Goal: Information Seeking & Learning: Learn about a topic

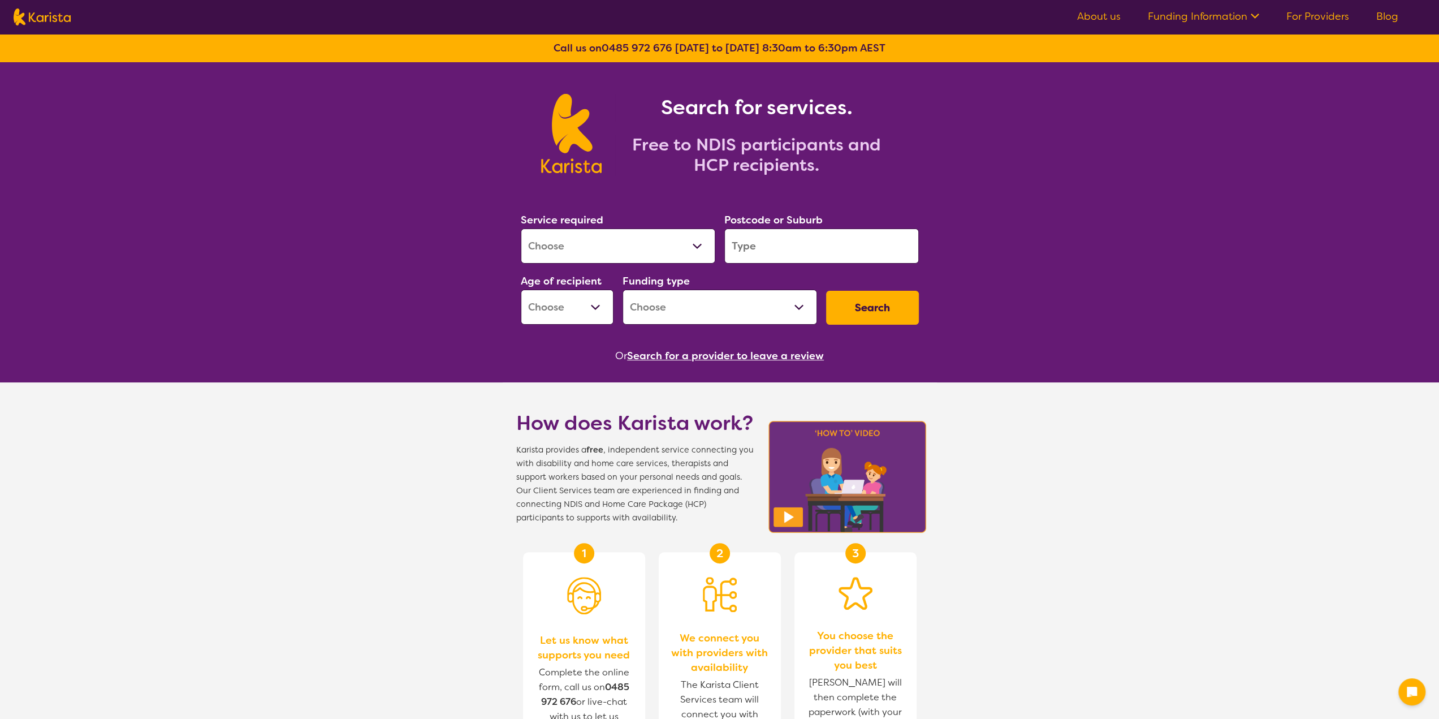
click at [762, 249] on input "search" at bounding box center [822, 246] width 195 height 35
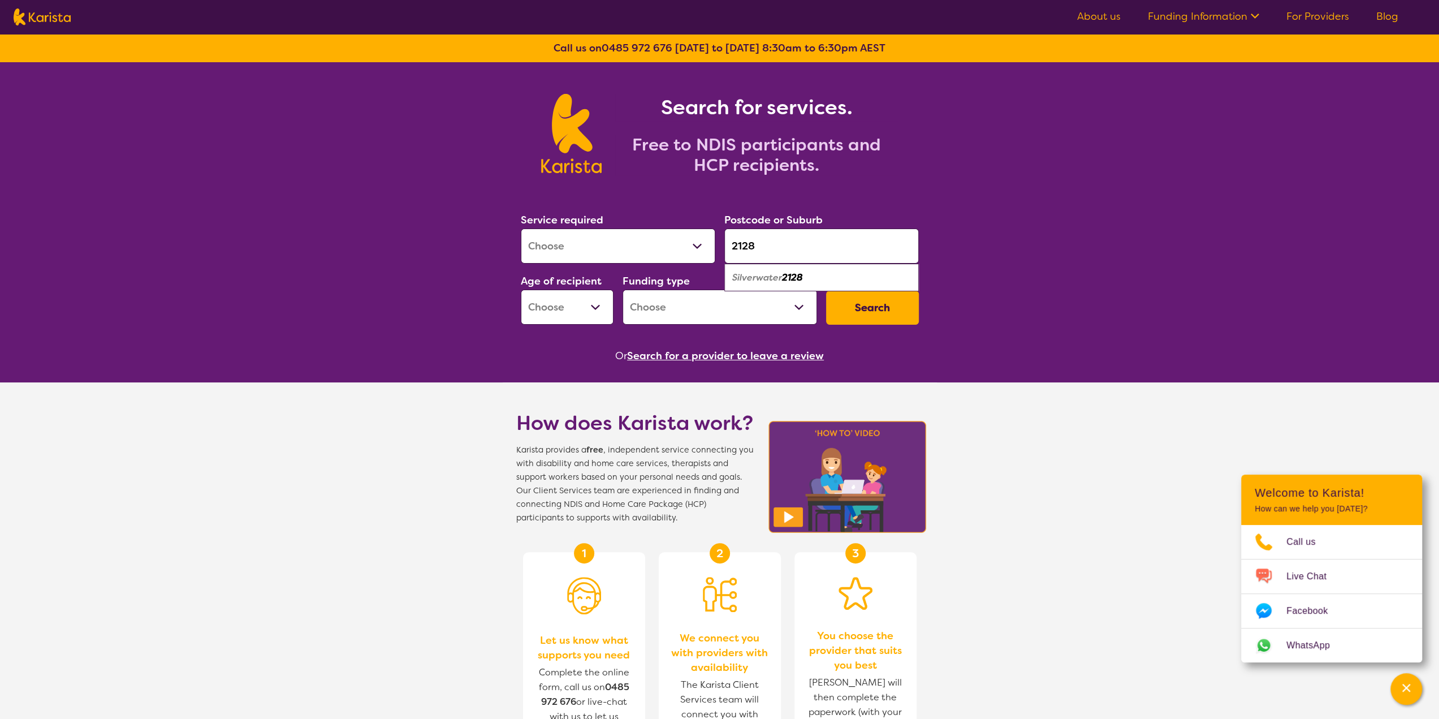
type input "2128"
click at [623, 240] on select "Allied Health Assistant Assessment ([MEDICAL_DATA] or [MEDICAL_DATA]) Behaviour…" at bounding box center [618, 246] width 195 height 35
select select "[MEDICAL_DATA]"
click at [521, 229] on select "Allied Health Assistant Assessment ([MEDICAL_DATA] or [MEDICAL_DATA]) Behaviour…" at bounding box center [618, 246] width 195 height 35
click at [590, 309] on select "Early Childhood - 0 to 9 Child - 10 to 11 Adolescent - 12 to 17 Adult - 18 to 6…" at bounding box center [567, 307] width 93 height 35
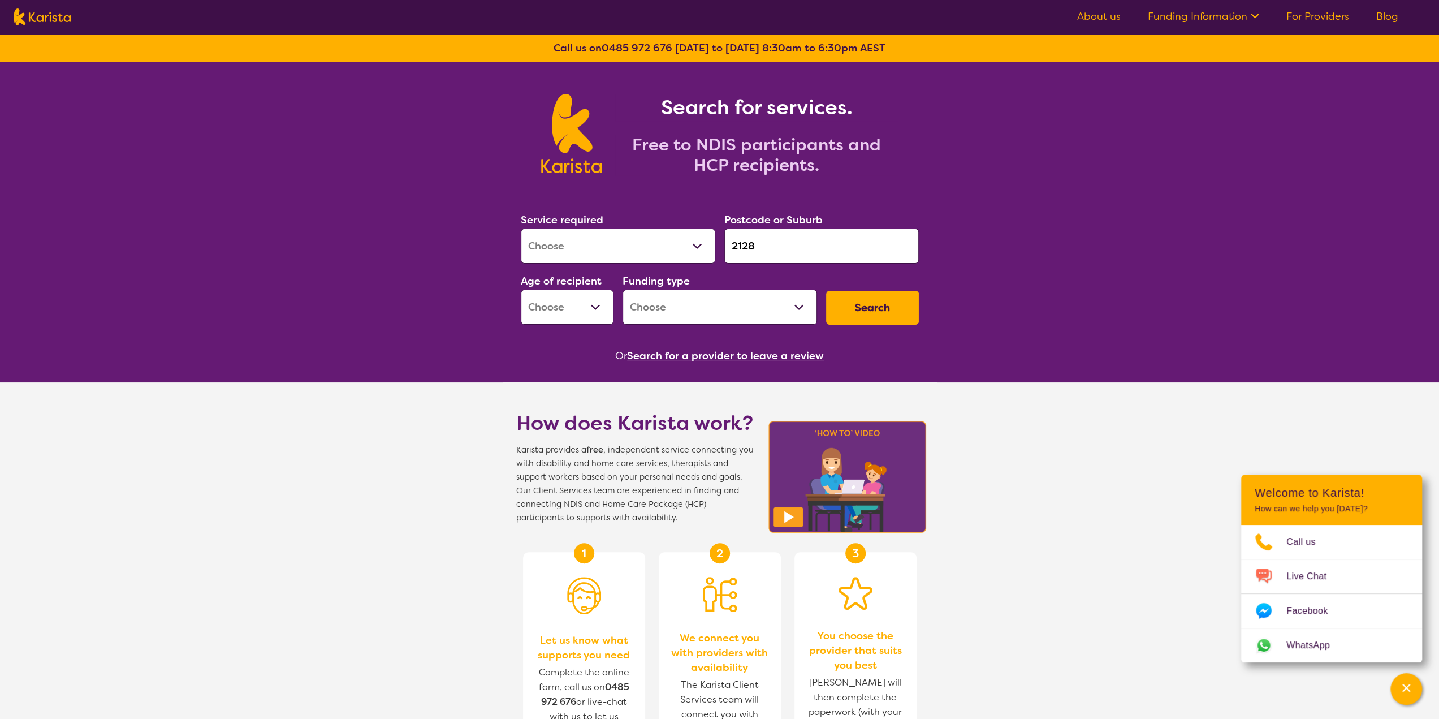
select select "AD"
click at [521, 290] on select "Early Childhood - 0 to 9 Child - 10 to 11 Adolescent - 12 to 17 Adult - 18 to 6…" at bounding box center [567, 307] width 93 height 35
click at [682, 306] on select "Home Care Package (HCP) National Disability Insurance Scheme (NDIS) I don't know" at bounding box center [720, 307] width 195 height 35
select select "NDIS"
click at [623, 290] on select "Home Care Package (HCP) National Disability Insurance Scheme (NDIS) I don't know" at bounding box center [720, 307] width 195 height 35
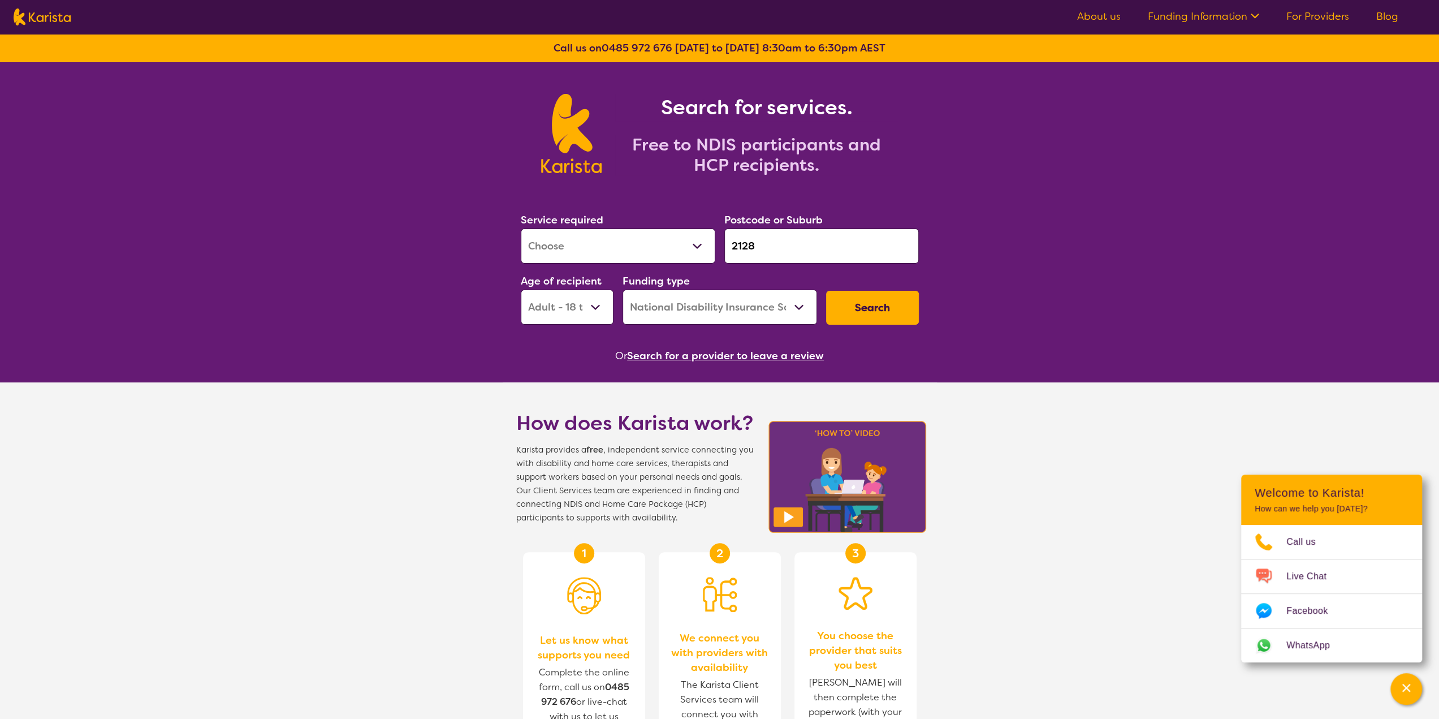
click at [892, 305] on button "Search" at bounding box center [872, 308] width 93 height 34
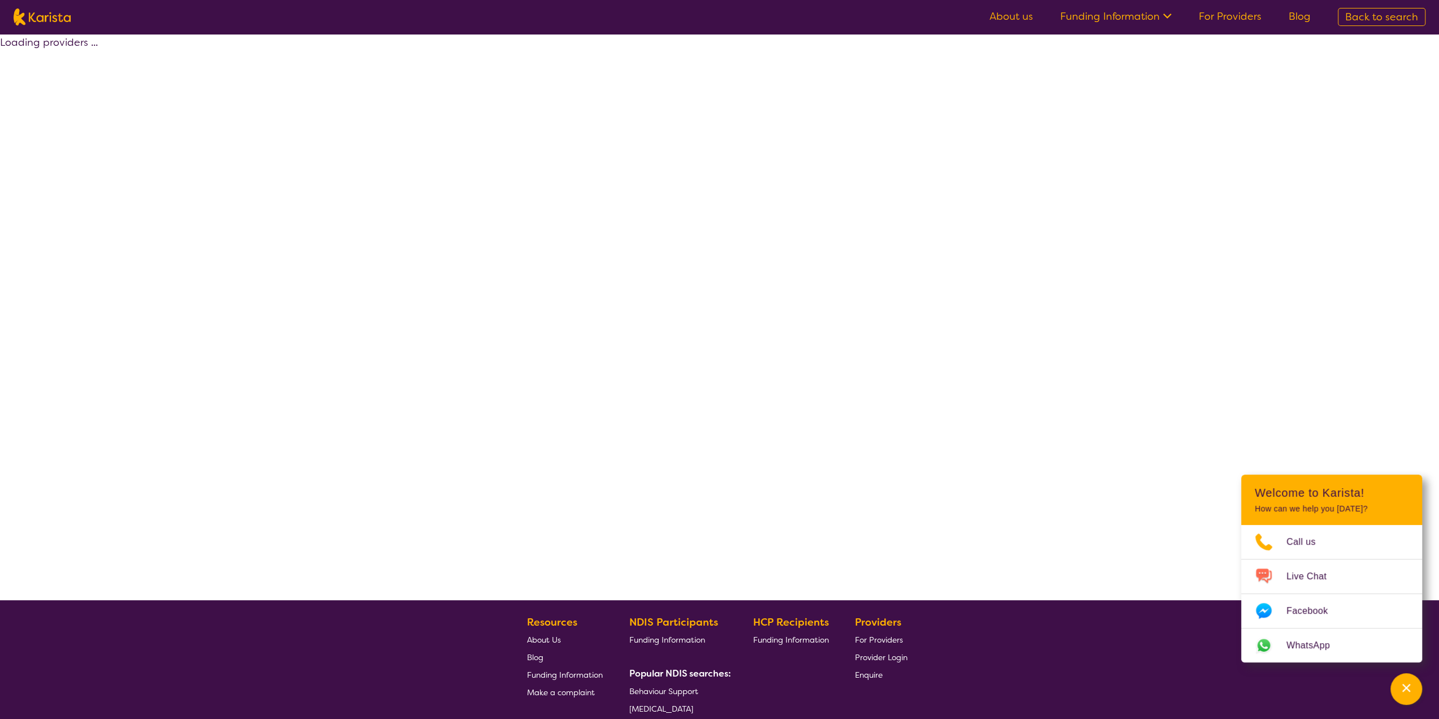
select select "by_score"
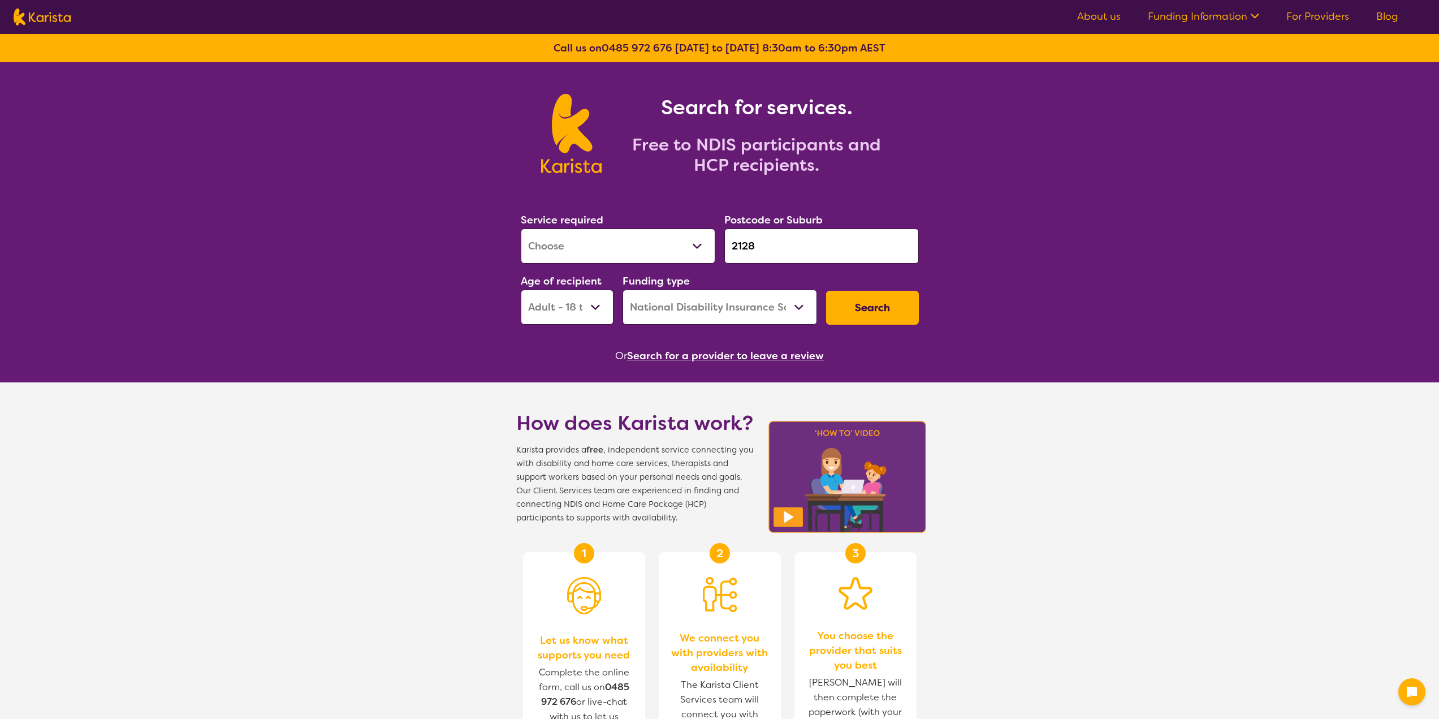
select select "[MEDICAL_DATA]"
select select "AD"
select select "NDIS"
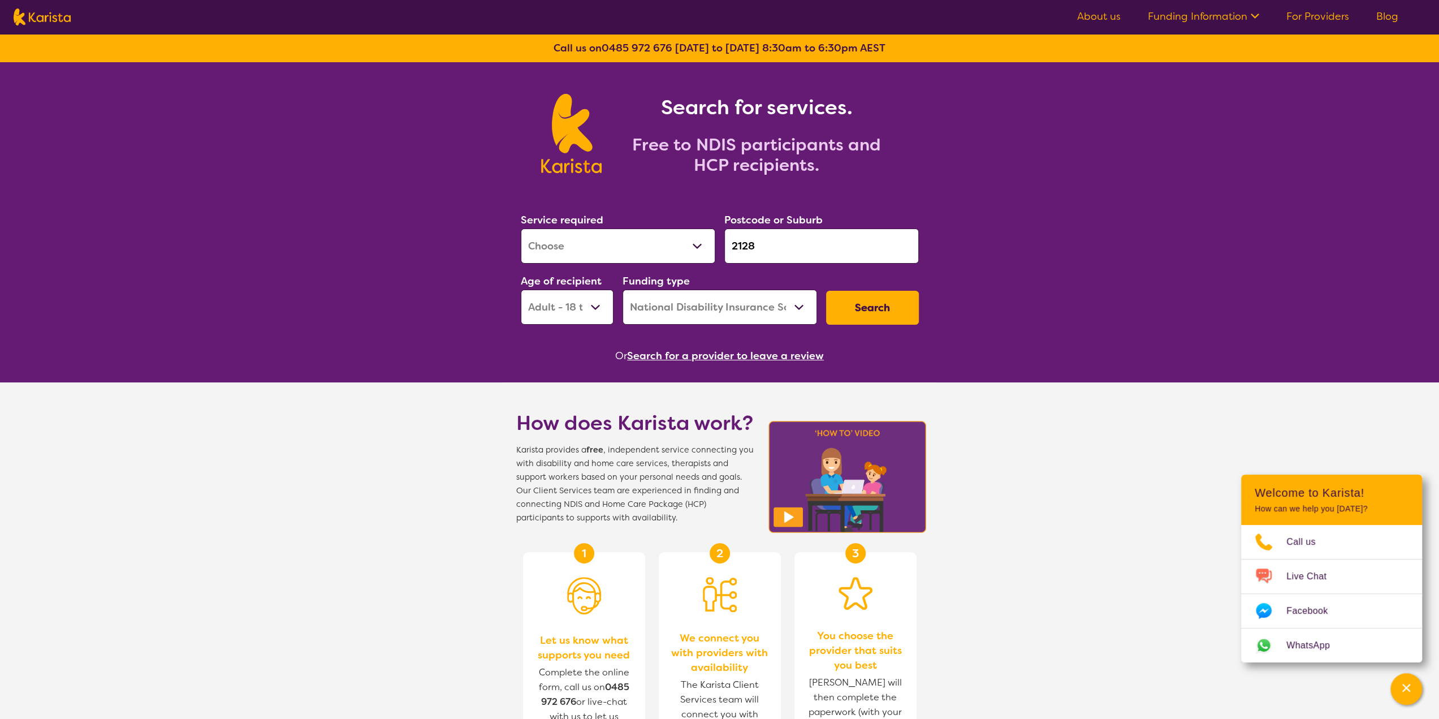
drag, startPoint x: 0, startPoint y: 0, endPoint x: 771, endPoint y: 251, distance: 810.6
click at [771, 251] on input "2128" at bounding box center [822, 246] width 195 height 35
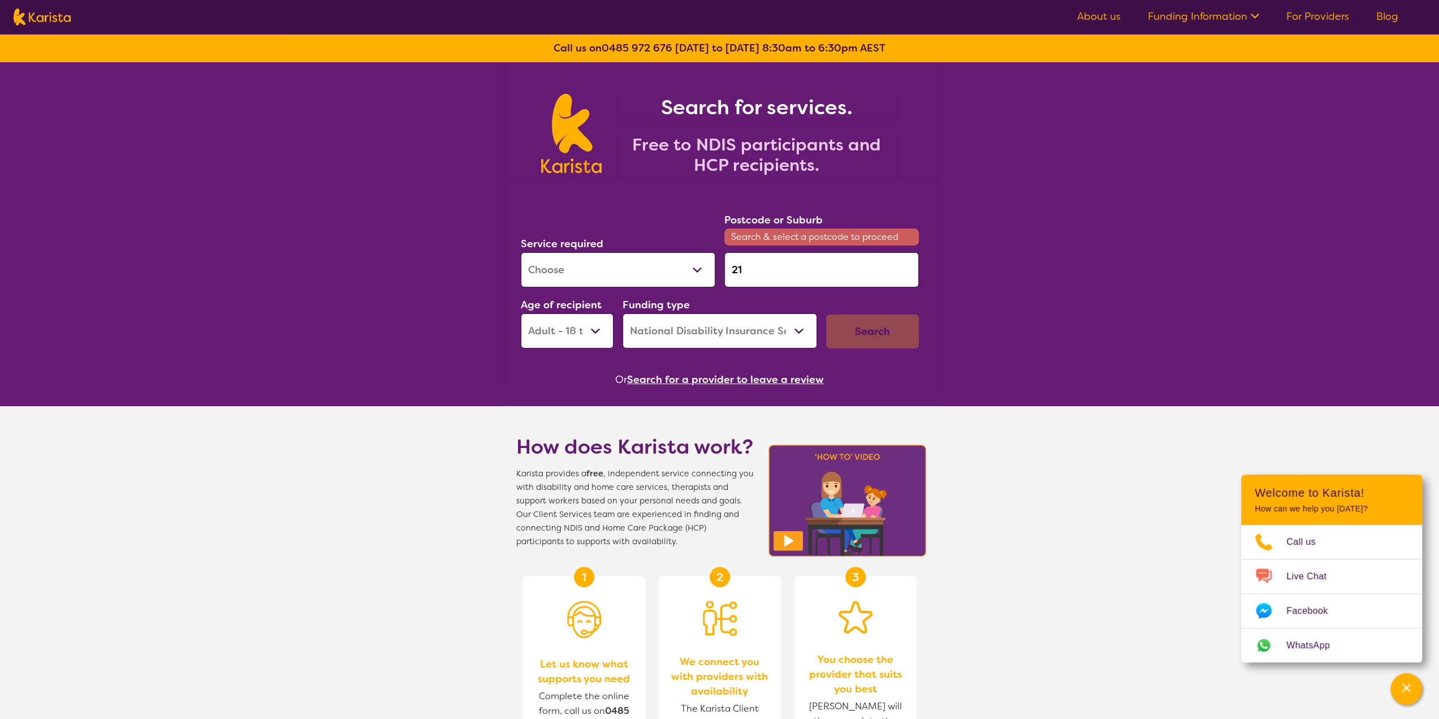
type input "2"
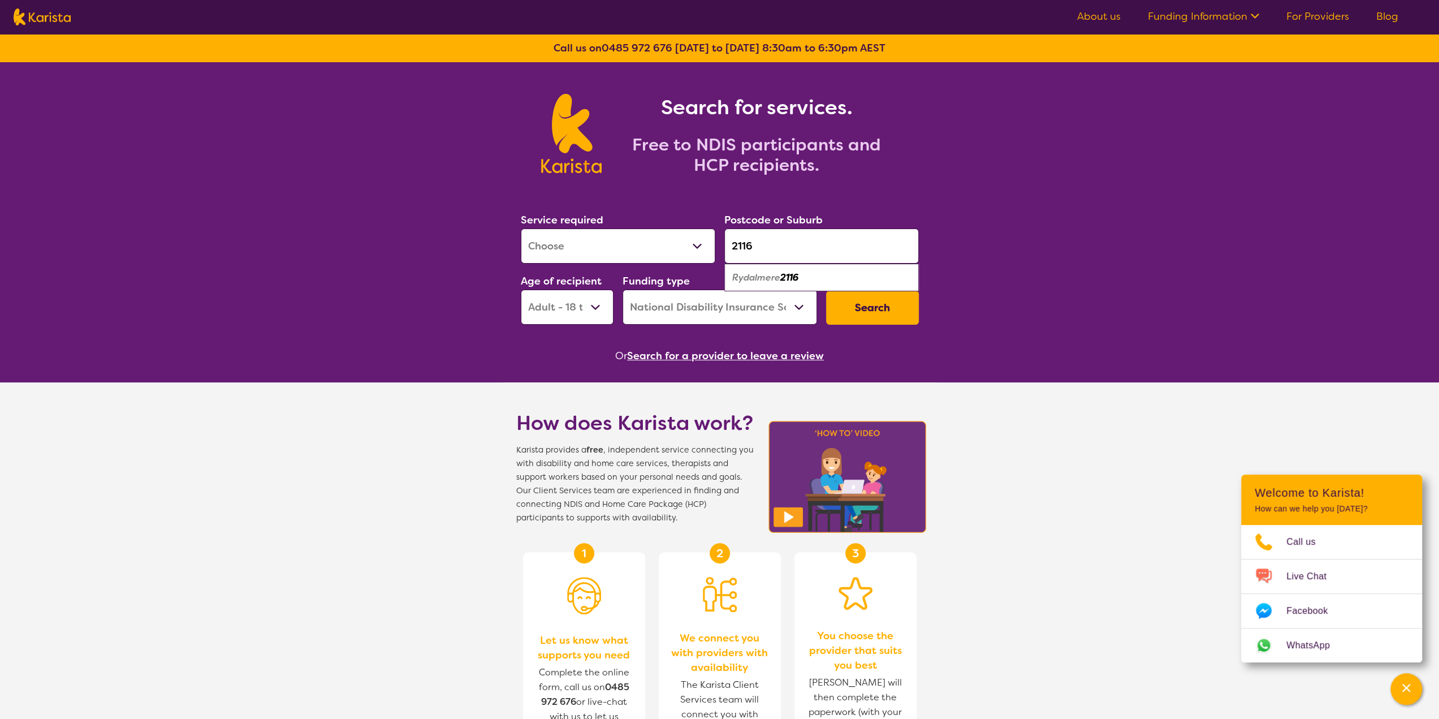
type input "2116"
click at [662, 242] on select "Allied Health Assistant Assessment ([MEDICAL_DATA] or [MEDICAL_DATA]) Behaviour…" at bounding box center [618, 246] width 195 height 35
select select "Support worker"
click at [521, 229] on select "Allied Health Assistant Assessment ([MEDICAL_DATA] or [MEDICAL_DATA]) Behaviour…" at bounding box center [618, 246] width 195 height 35
click at [581, 314] on select "Early Childhood - 0 to 9 Child - 10 to 11 Adolescent - 12 to 17 Adult - 18 to 6…" at bounding box center [567, 307] width 93 height 35
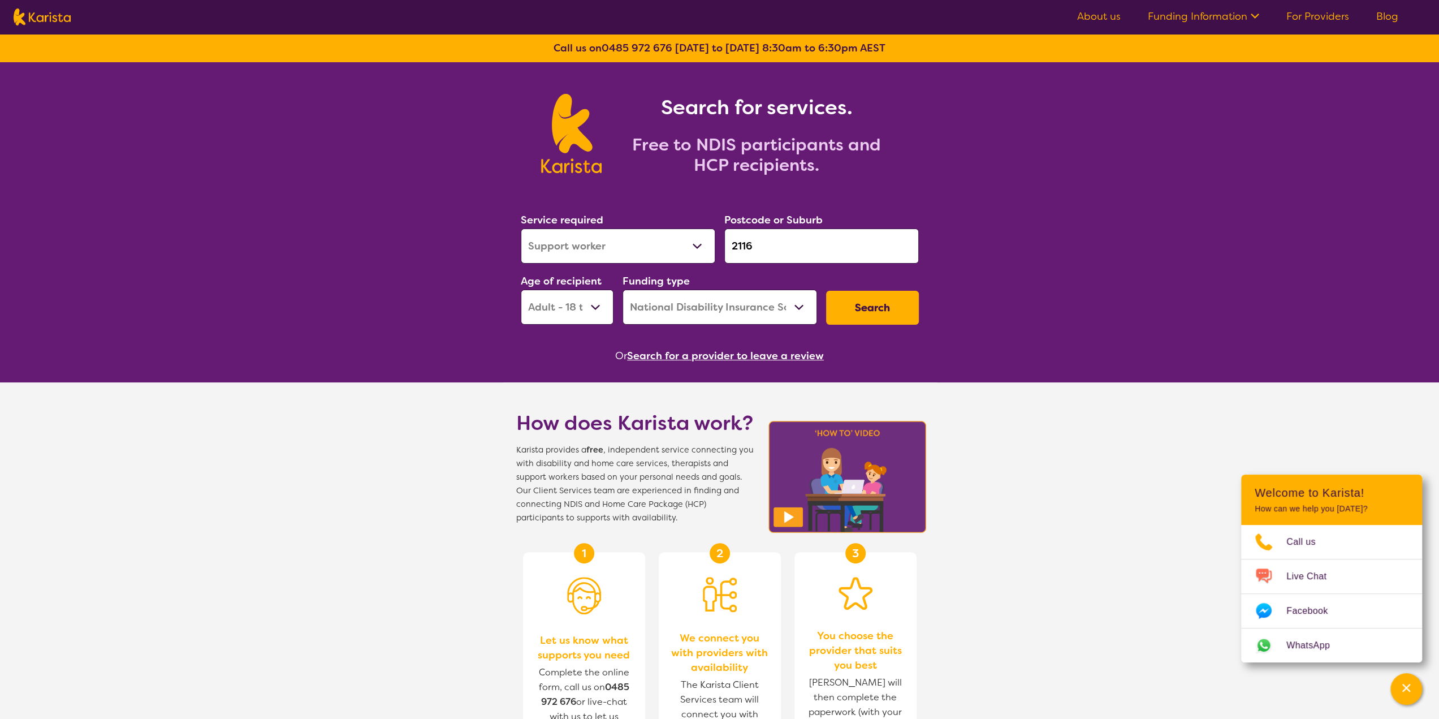
select select "EC"
click at [521, 290] on select "Early Childhood - 0 to 9 Child - 10 to 11 Adolescent - 12 to 17 Adult - 18 to 6…" at bounding box center [567, 307] width 93 height 35
click at [866, 300] on button "Search" at bounding box center [872, 308] width 93 height 34
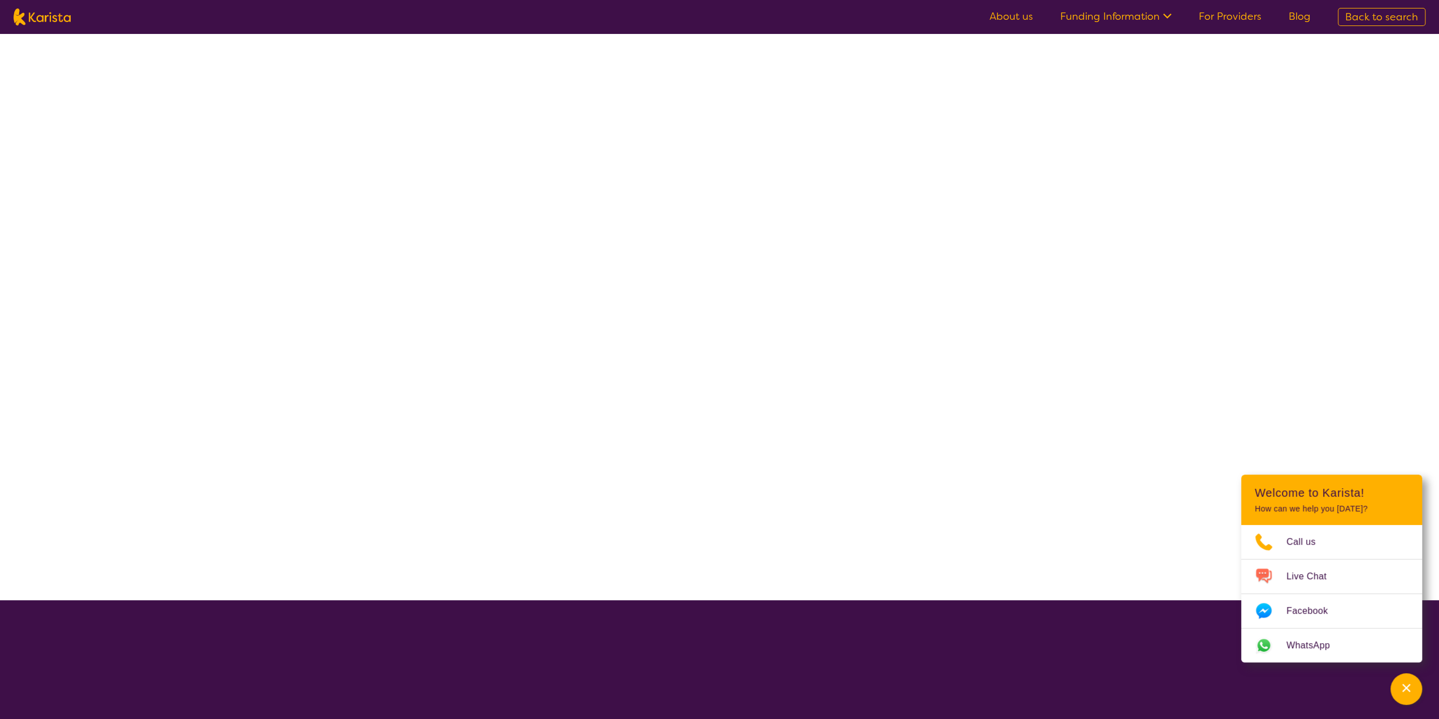
select select "NDIS"
select select "Support worker"
select select "EC"
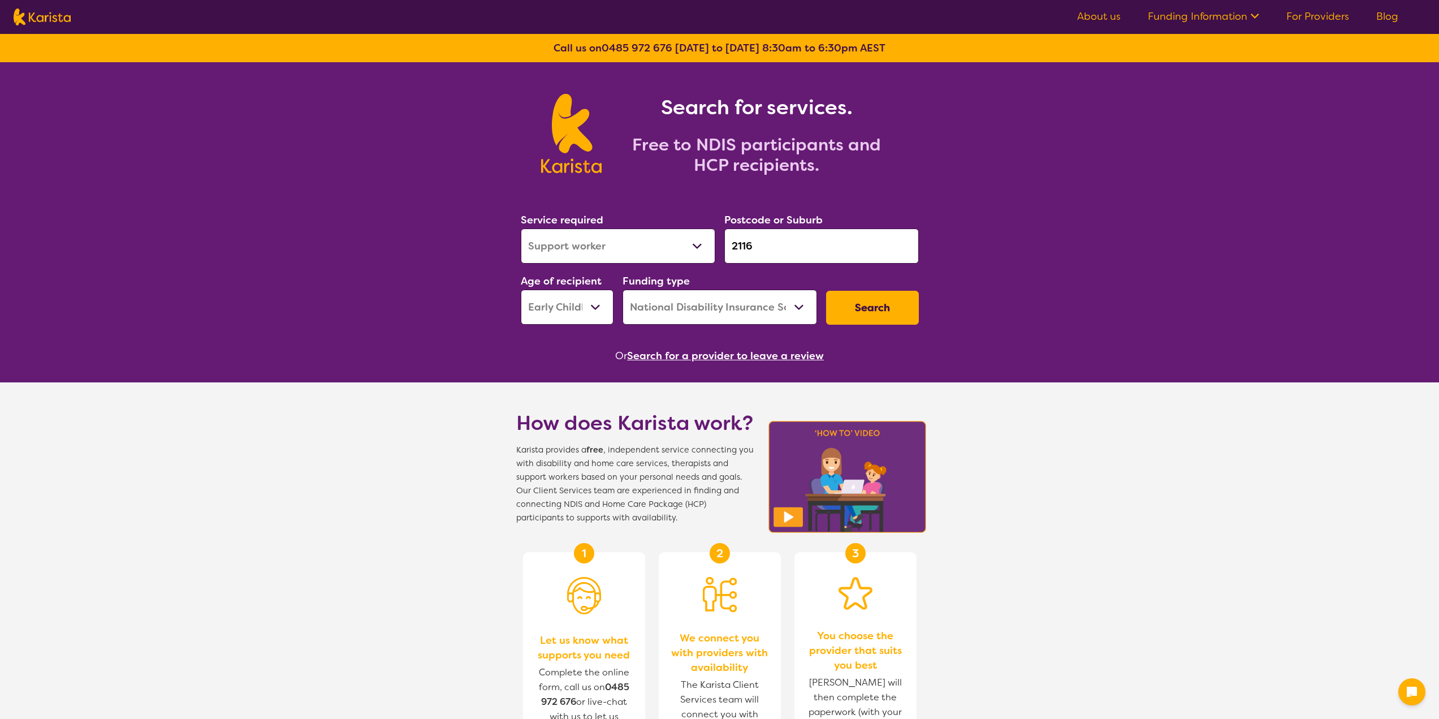
select select "Support worker"
select select "EC"
select select "NDIS"
drag, startPoint x: 0, startPoint y: 0, endPoint x: 689, endPoint y: 225, distance: 724.6
click at [689, 225] on div "Service required Allied Health Assistant Assessment ([MEDICAL_DATA] or [MEDICAL…" at bounding box center [719, 268] width 407 height 122
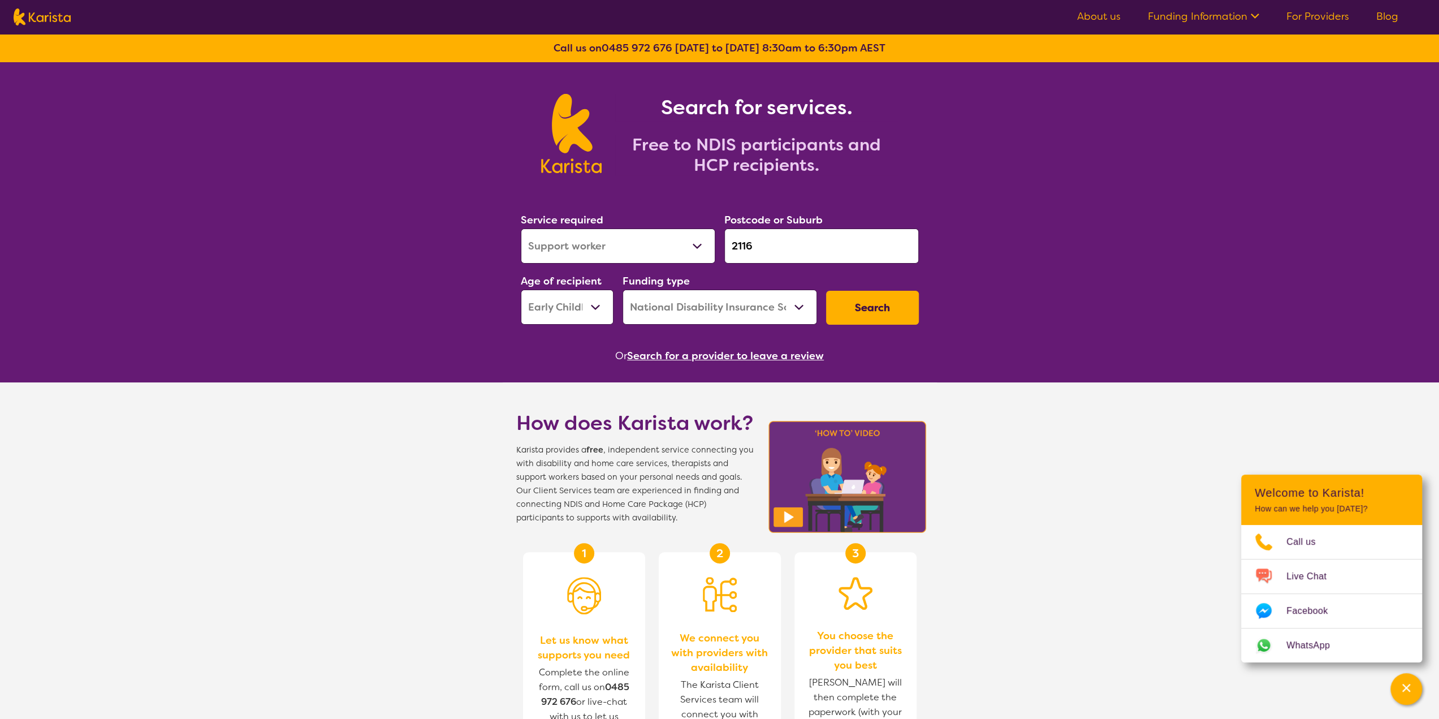
click at [738, 238] on input "2116" at bounding box center [822, 246] width 195 height 35
click at [764, 245] on input "2116" at bounding box center [822, 246] width 195 height 35
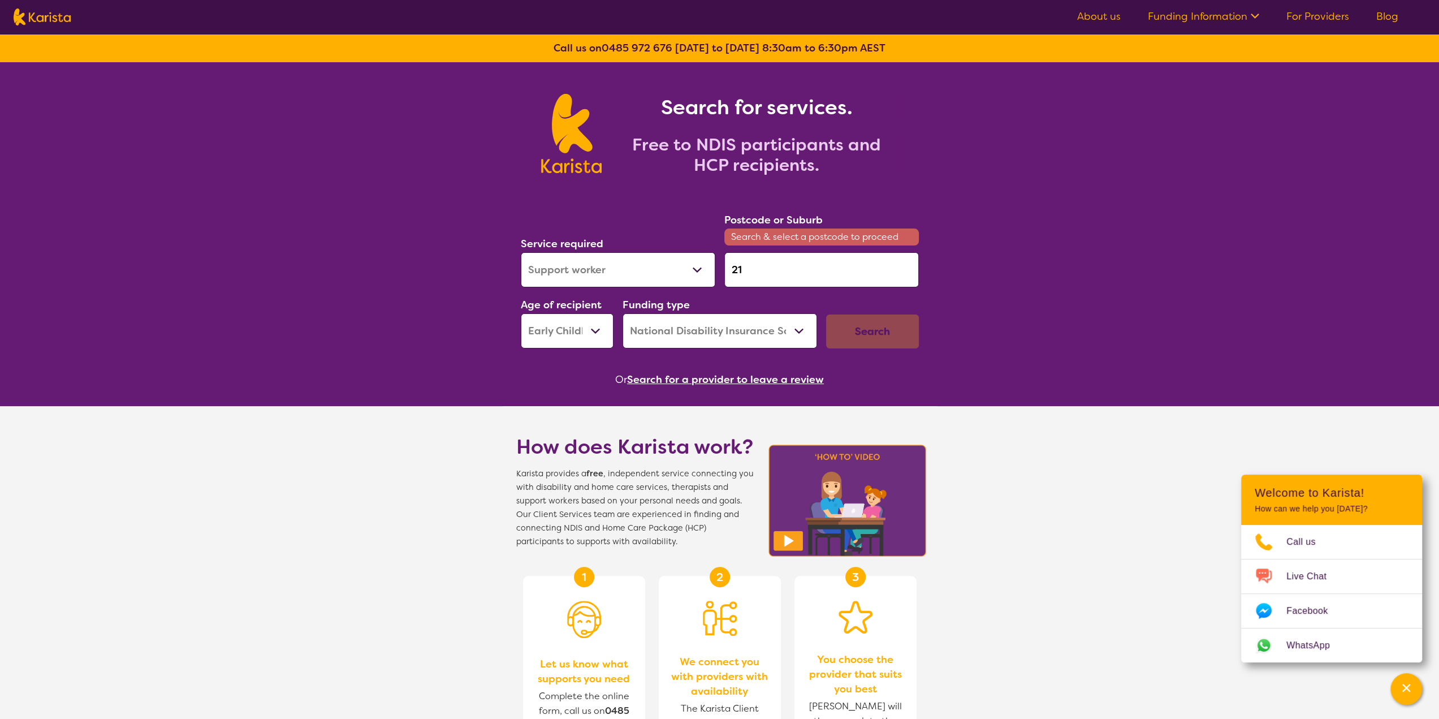
type input "2"
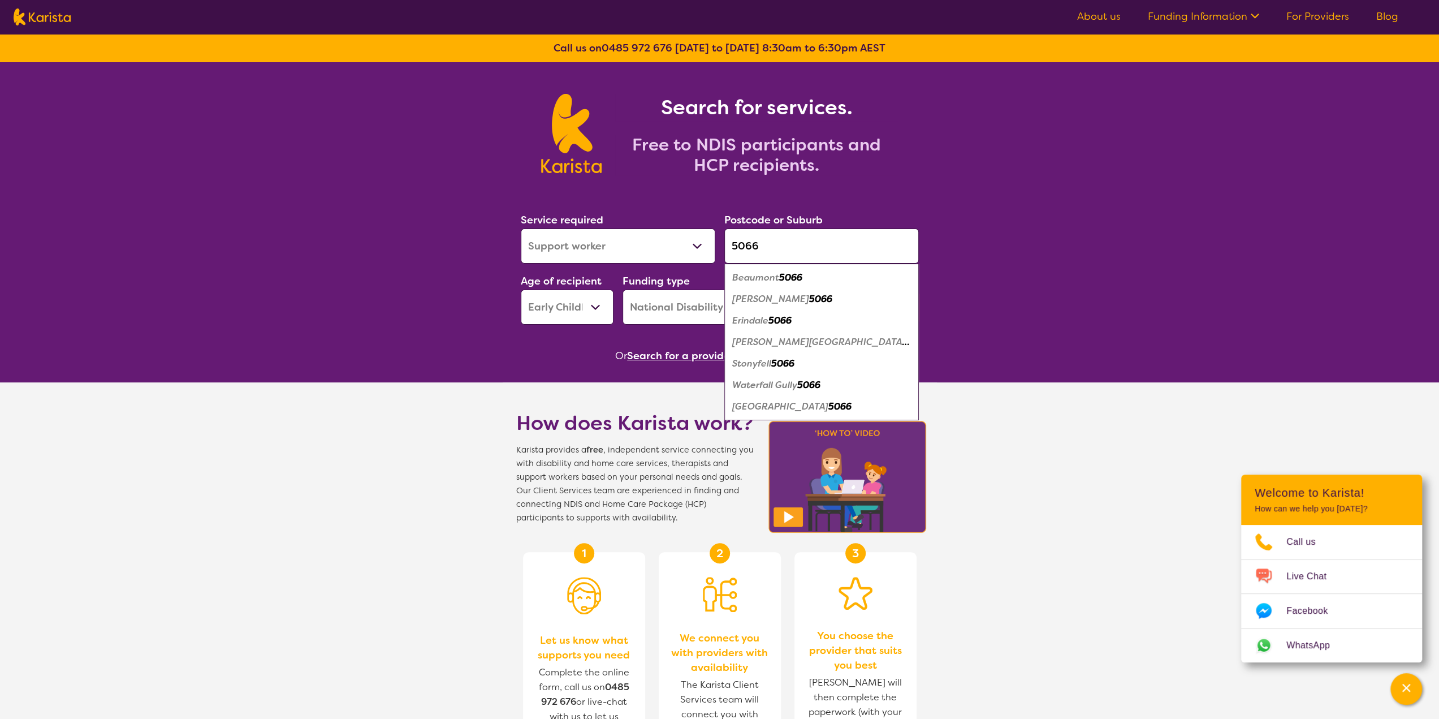
type input "5066"
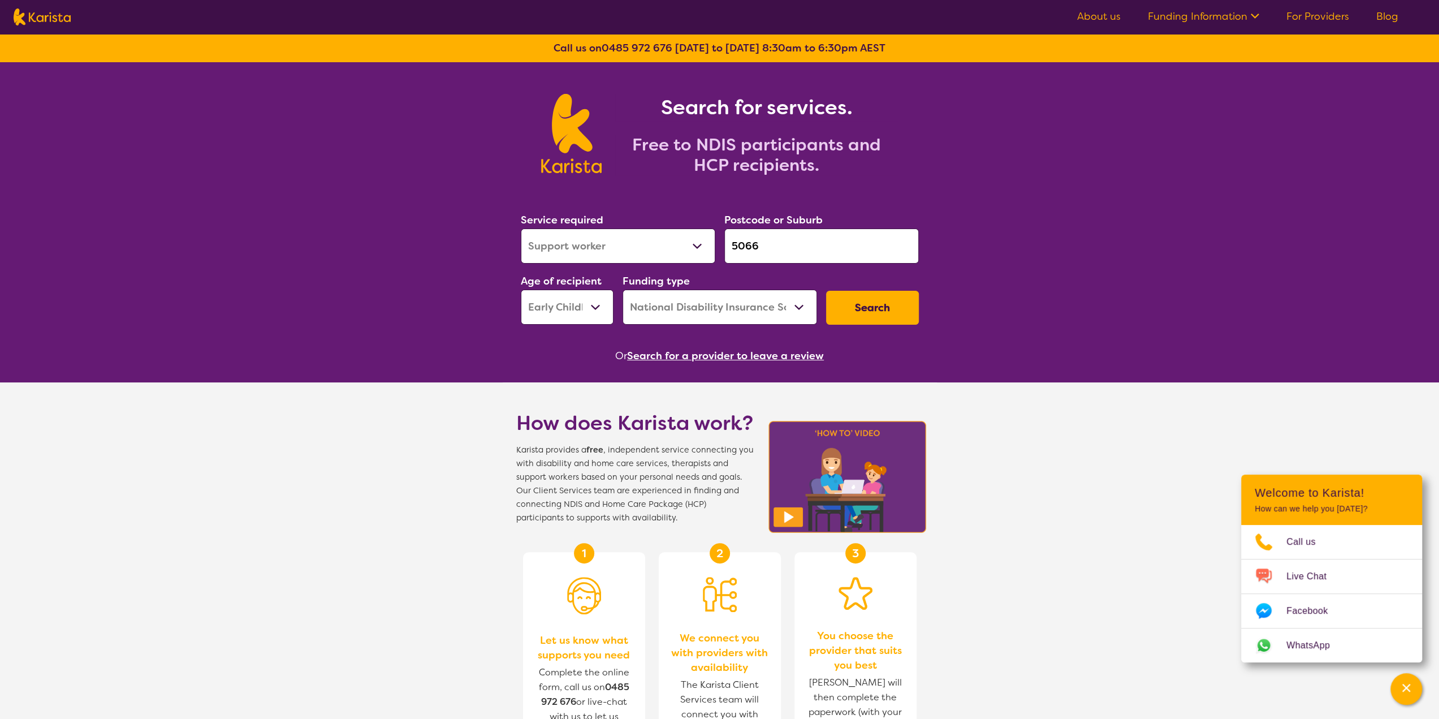
click at [595, 242] on select "Allied Health Assistant Assessment ([MEDICAL_DATA] or [MEDICAL_DATA]) Behaviour…" at bounding box center [618, 246] width 195 height 35
select select "Psychology"
click at [521, 229] on select "Allied Health Assistant Assessment ([MEDICAL_DATA] or [MEDICAL_DATA]) Behaviour…" at bounding box center [618, 246] width 195 height 35
click at [587, 307] on select "Early Childhood - 0 to 9 Child - 10 to 11 Adolescent - 12 to 17 Adult - 18 to 6…" at bounding box center [567, 307] width 93 height 35
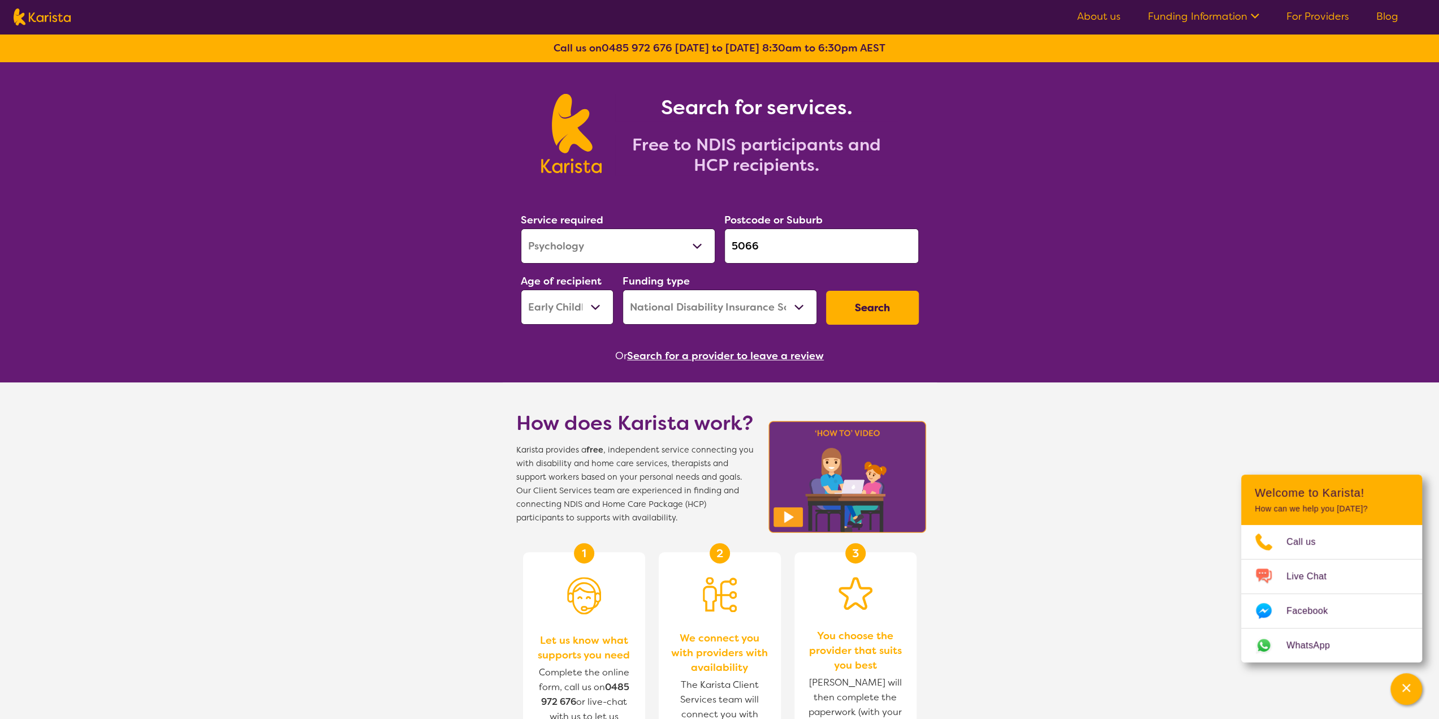
click at [868, 305] on button "Search" at bounding box center [872, 308] width 93 height 34
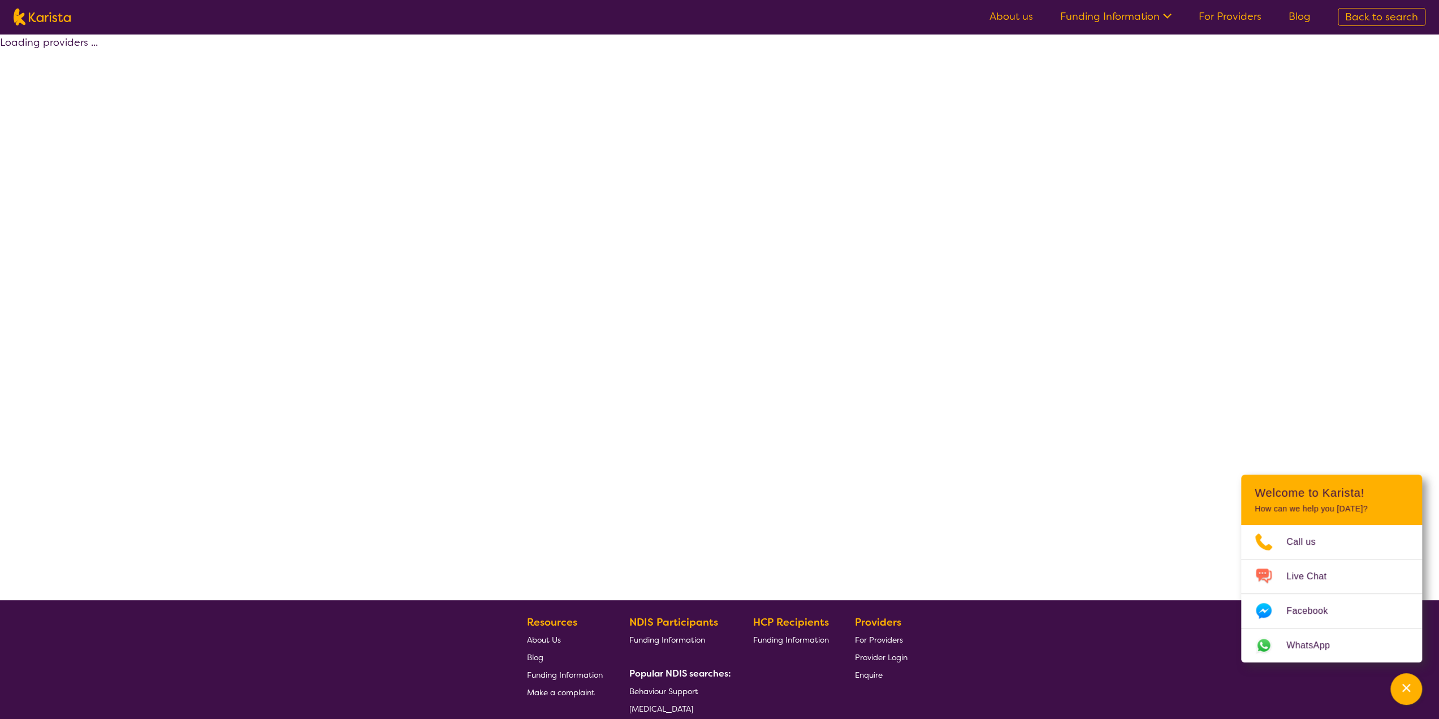
select select "by_score"
